Goal: Task Accomplishment & Management: Complete application form

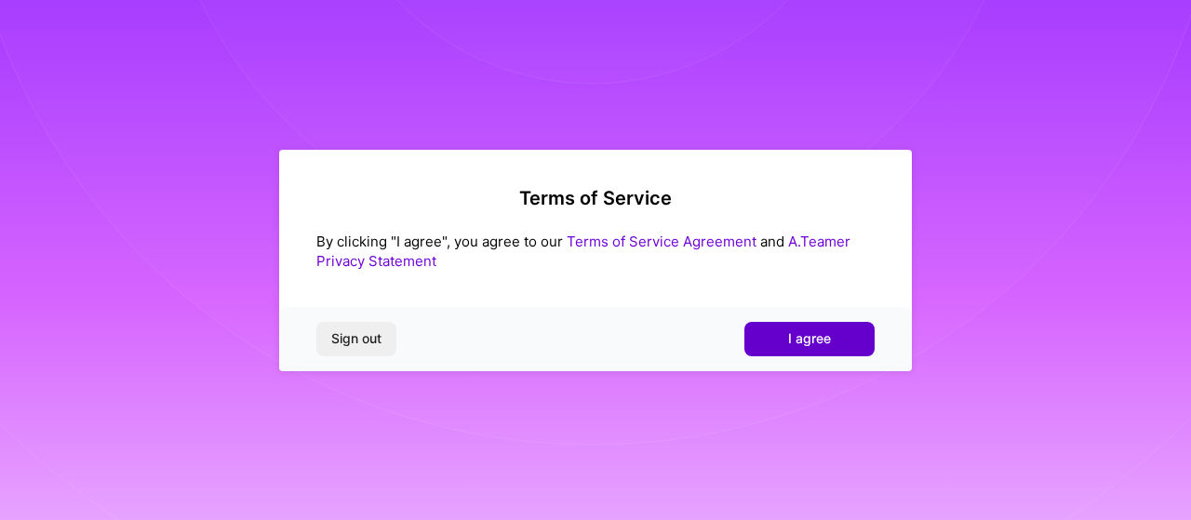
click at [794, 339] on span "I agree" at bounding box center [809, 338] width 43 height 19
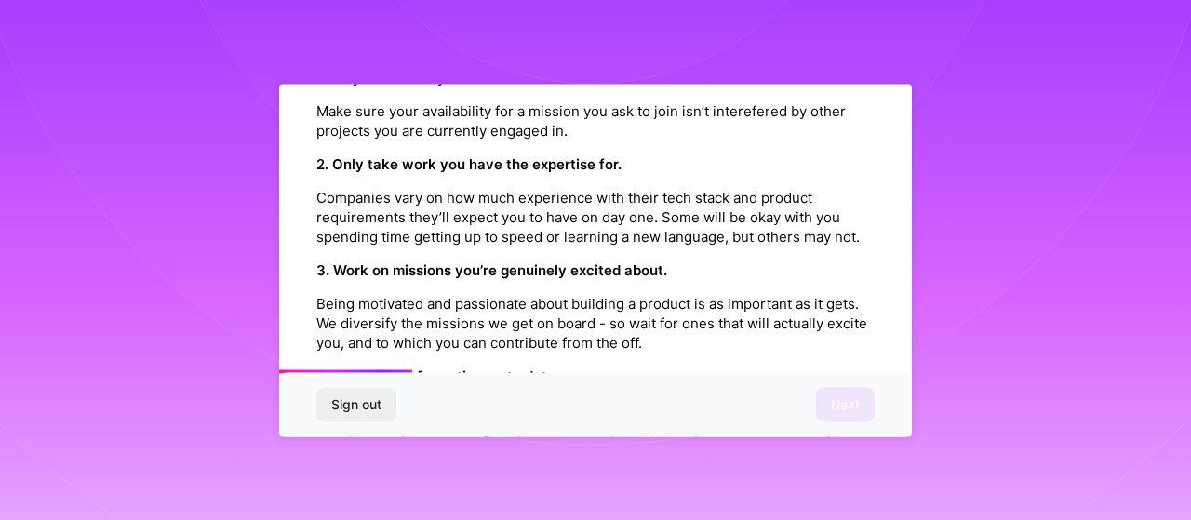
scroll to position [558, 0]
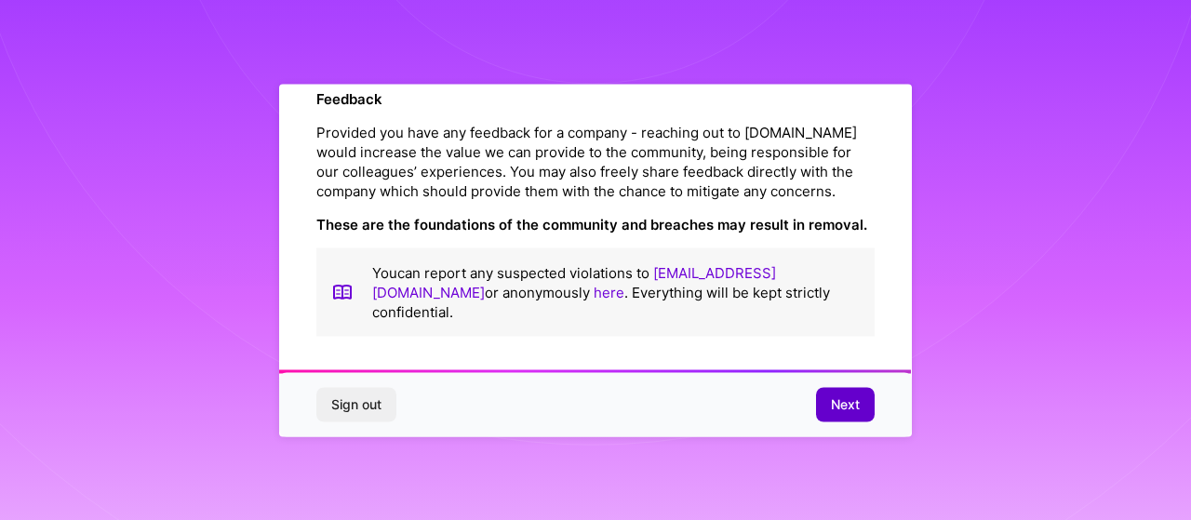
click at [841, 406] on span "Next" at bounding box center [845, 404] width 29 height 19
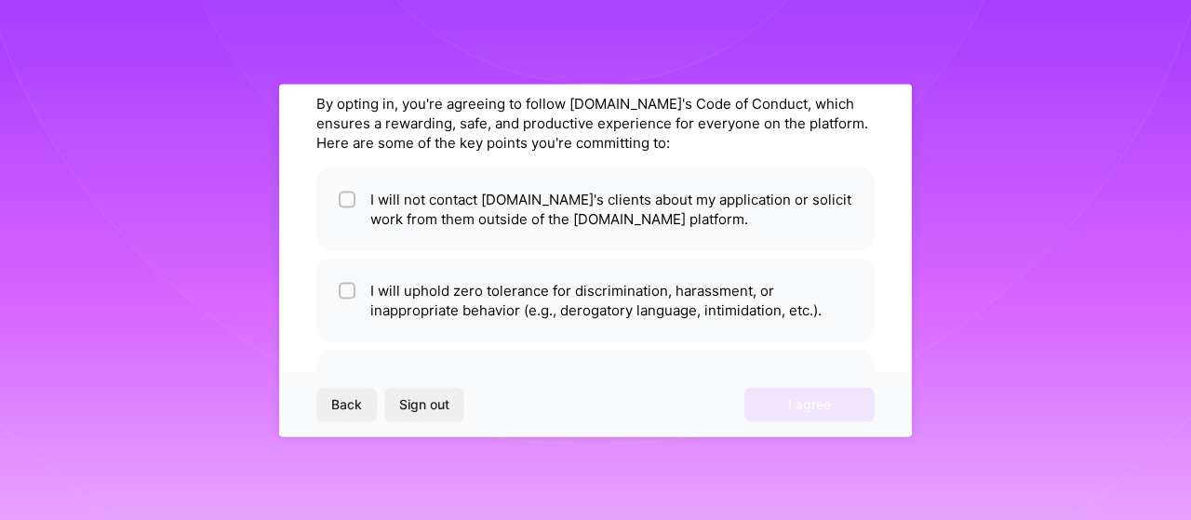
scroll to position [74, 0]
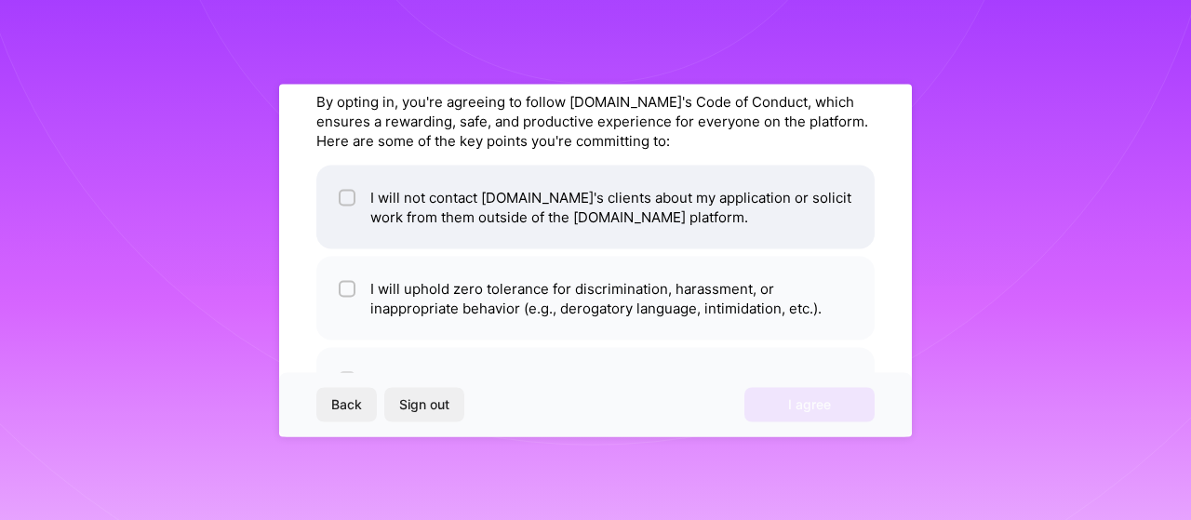
click at [657, 200] on li "I will not contact [DOMAIN_NAME]'s clients about my application or solicit work…" at bounding box center [595, 207] width 558 height 84
checkbox input "true"
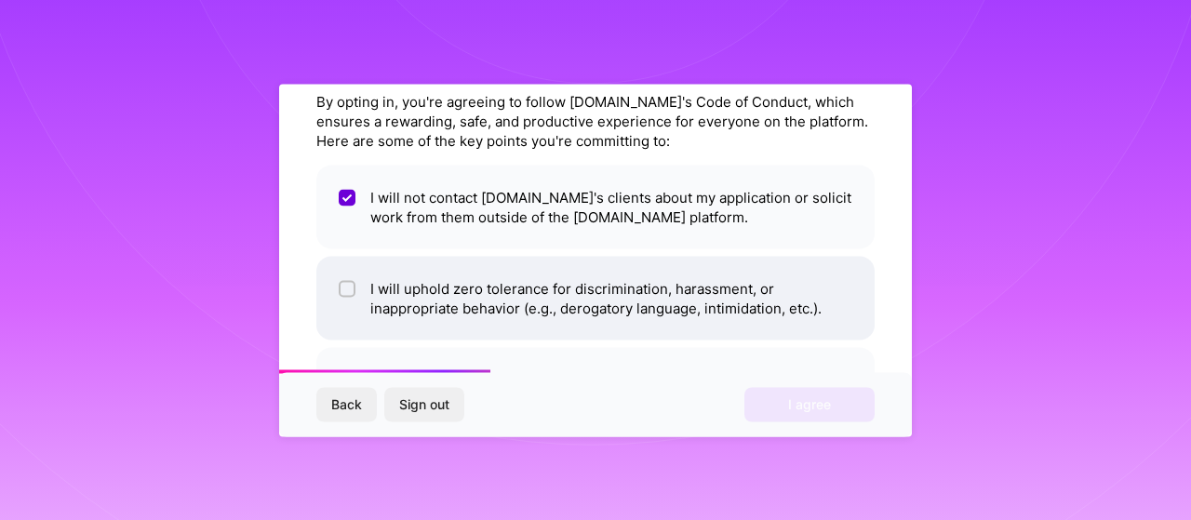
click at [459, 291] on li "I will uphold zero tolerance for discrimination, harassment, or inappropriate b…" at bounding box center [595, 298] width 558 height 84
checkbox input "true"
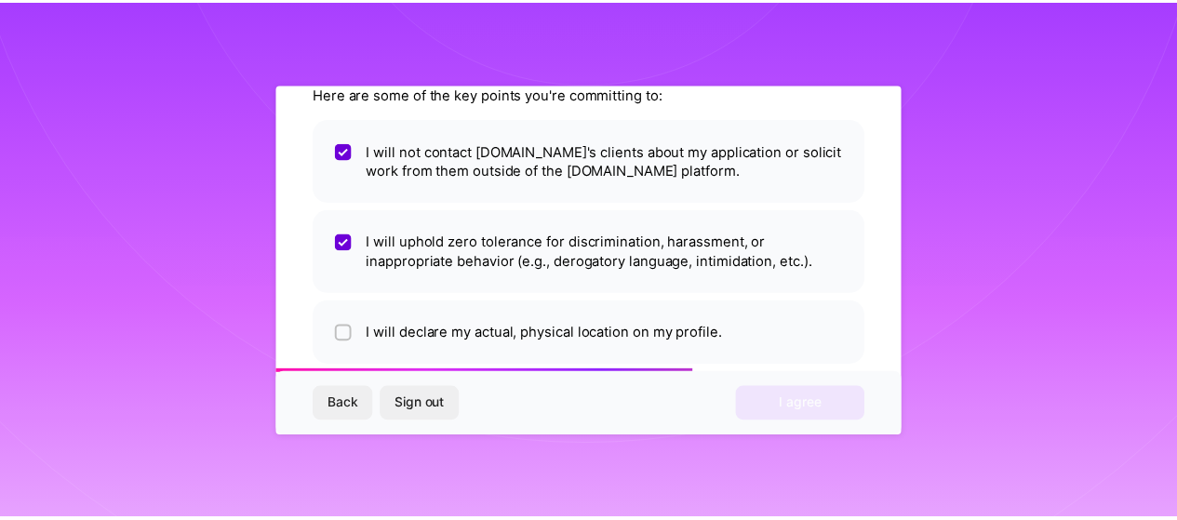
scroll to position [149, 0]
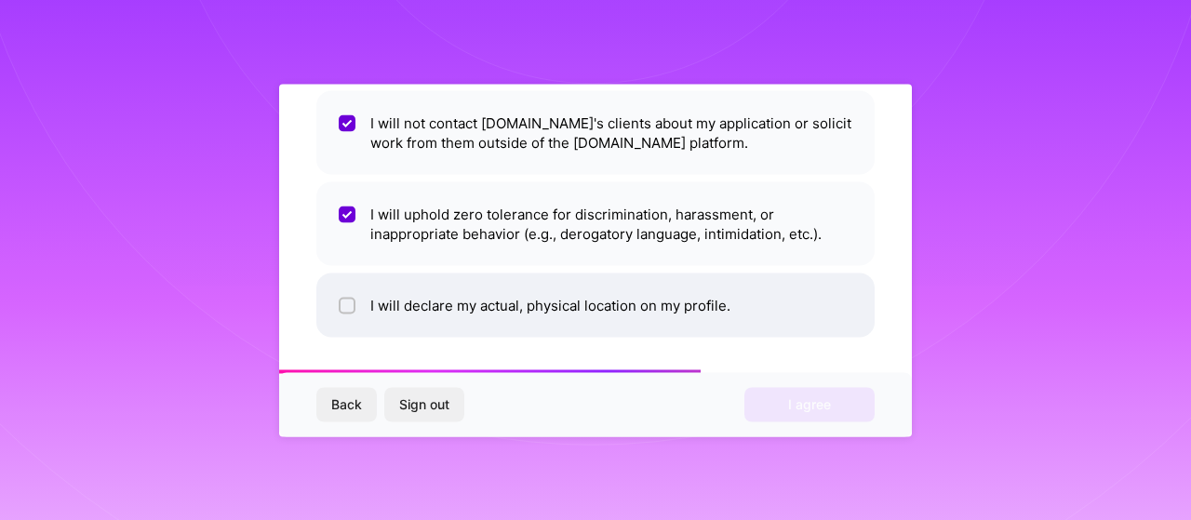
click at [513, 300] on li "I will declare my actual, physical location on my profile." at bounding box center [595, 305] width 558 height 64
checkbox input "true"
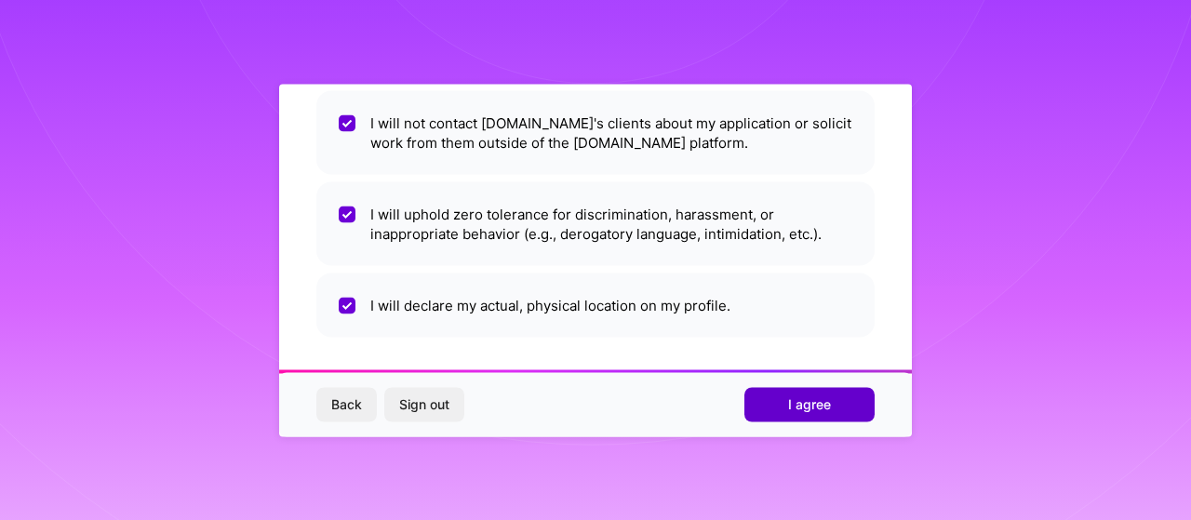
click at [861, 397] on button "I agree" at bounding box center [809, 404] width 130 height 33
